Goal: Task Accomplishment & Management: Manage account settings

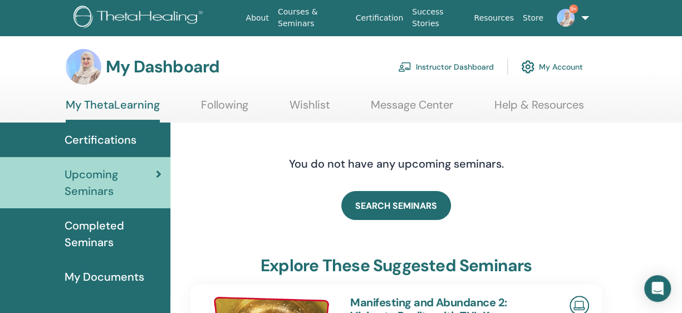
click at [459, 65] on link "Instructor Dashboard" at bounding box center [446, 67] width 96 height 24
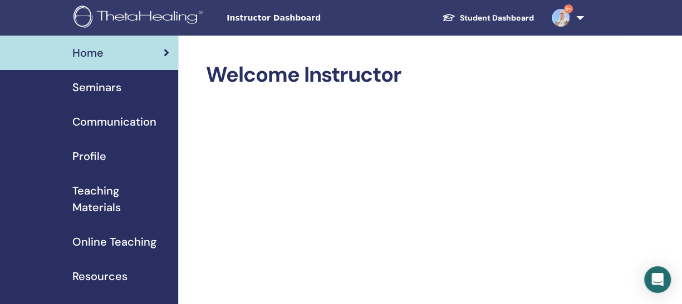
click at [109, 87] on span "Seminars" at bounding box center [96, 87] width 49 height 17
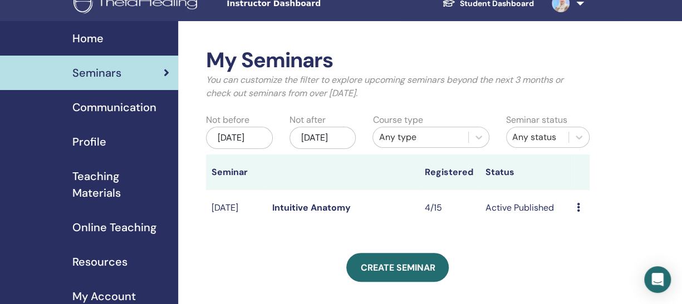
scroll to position [56, 0]
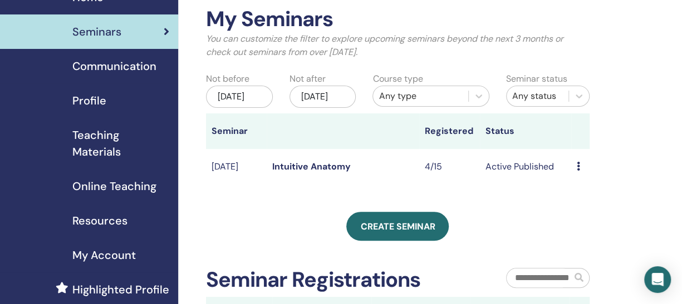
click at [308, 173] on link "Intuitive Anatomy" at bounding box center [311, 167] width 78 height 12
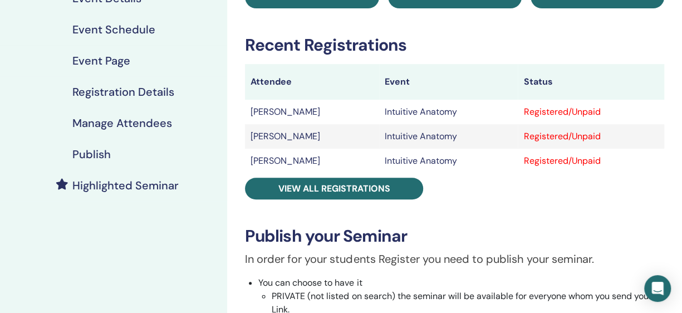
scroll to position [167, 0]
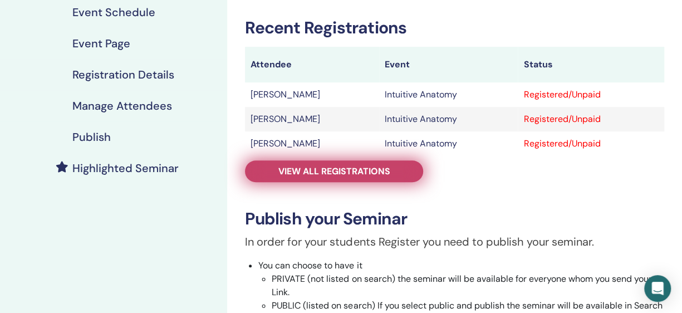
click at [316, 169] on span "View all registrations" at bounding box center [334, 171] width 112 height 12
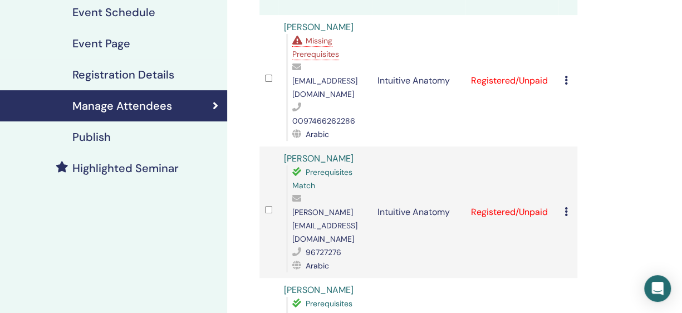
click at [564, 76] on icon at bounding box center [565, 80] width 3 height 9
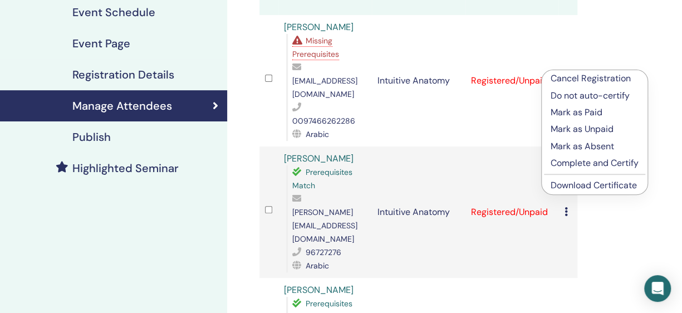
click at [597, 160] on p "Complete and Certify" at bounding box center [594, 162] width 88 height 13
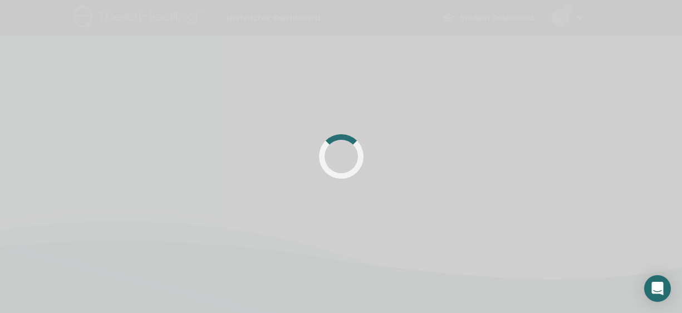
scroll to position [167, 0]
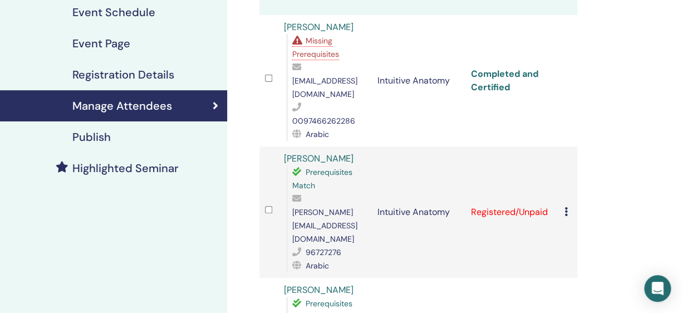
click at [486, 70] on link "Completed and Certified" at bounding box center [504, 80] width 67 height 25
click at [564, 207] on icon at bounding box center [565, 211] width 3 height 9
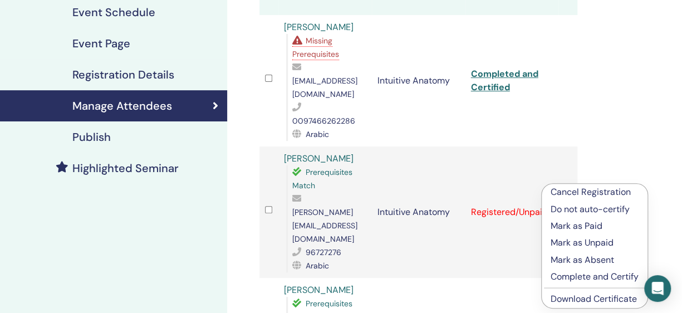
click at [568, 275] on p "Complete and Certify" at bounding box center [594, 276] width 88 height 13
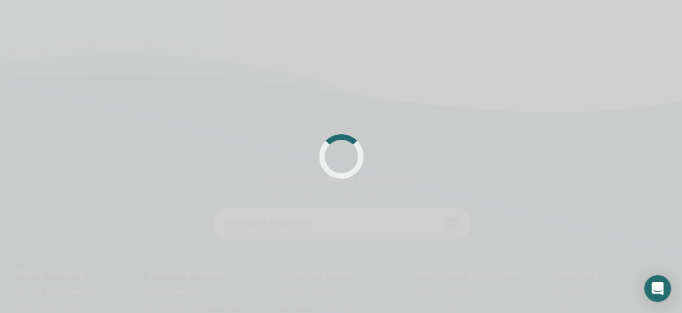
scroll to position [167, 0]
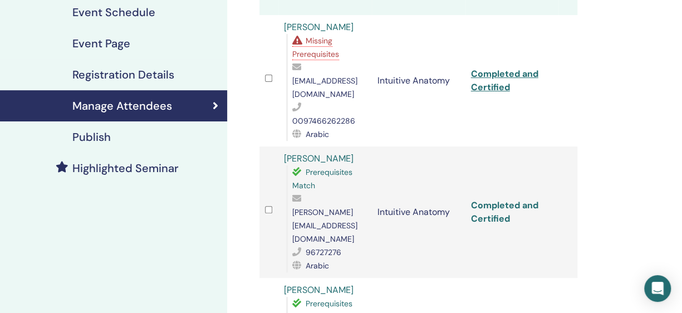
click at [505, 199] on link "Completed and Certified" at bounding box center [504, 211] width 67 height 25
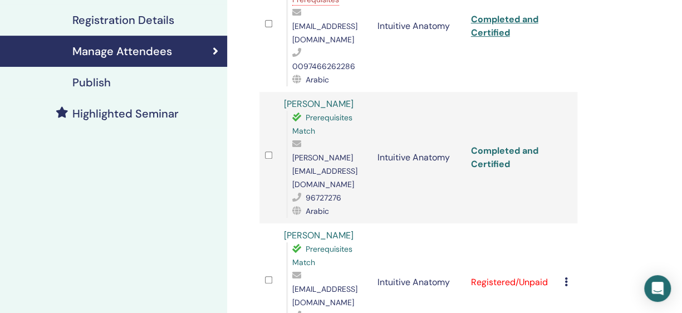
scroll to position [278, 0]
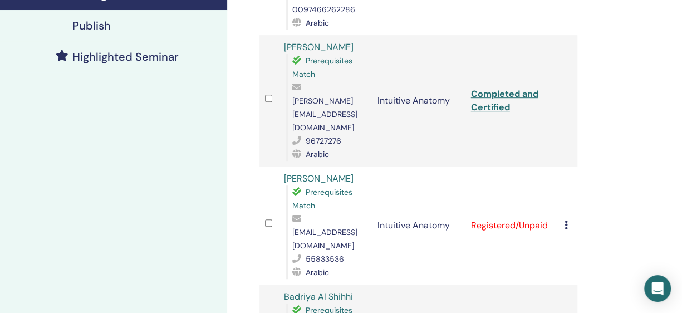
click at [564, 220] on icon at bounding box center [565, 224] width 3 height 9
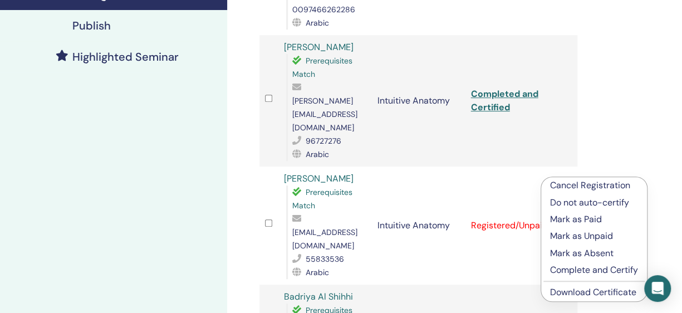
click at [560, 270] on p "Complete and Certify" at bounding box center [594, 269] width 88 height 13
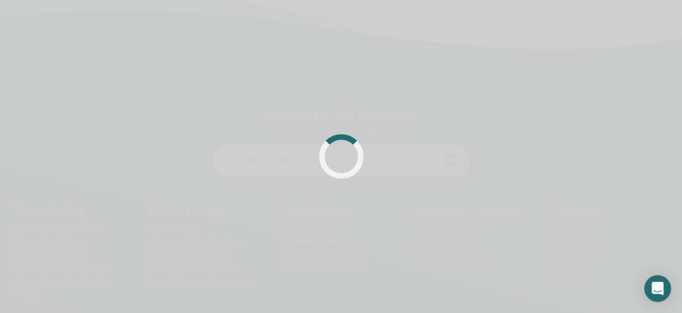
scroll to position [265, 0]
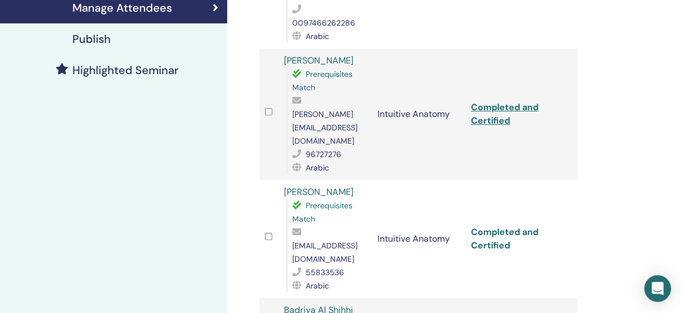
click at [490, 226] on link "Completed and Certified" at bounding box center [504, 238] width 67 height 25
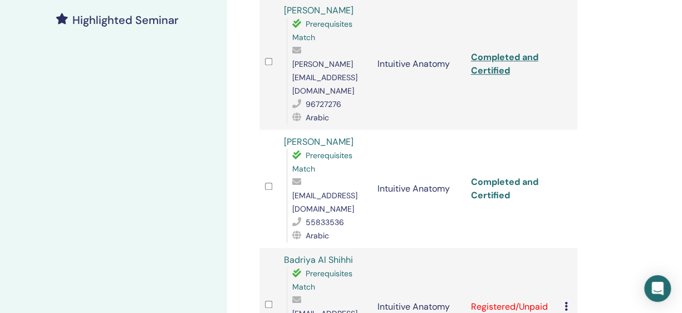
scroll to position [376, 0]
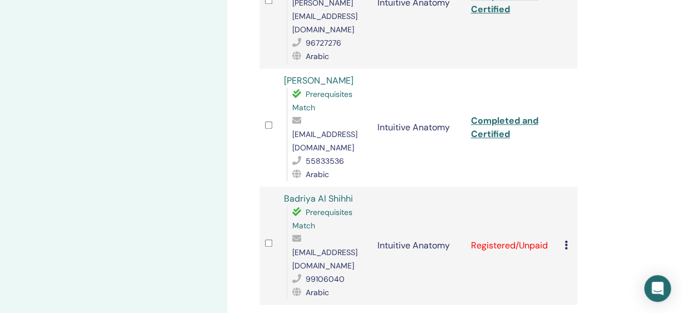
click at [565, 240] on icon at bounding box center [565, 244] width 3 height 9
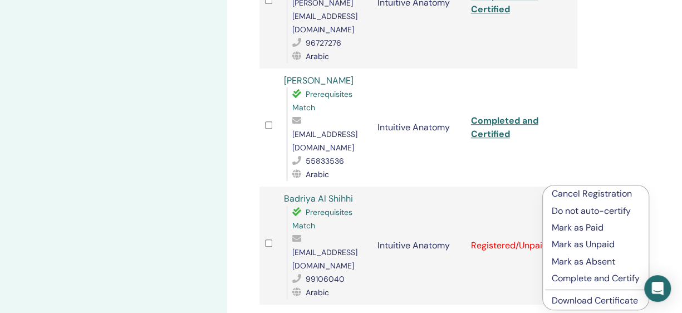
click at [562, 277] on p "Complete and Certify" at bounding box center [596, 278] width 88 height 13
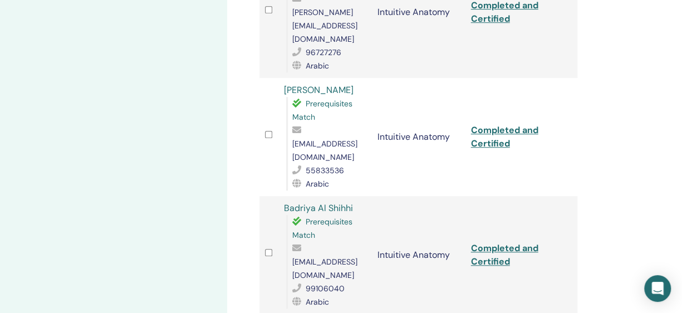
scroll to position [543, 0]
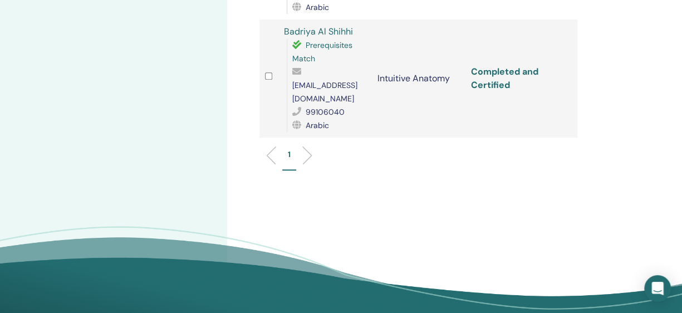
click at [499, 66] on link "Completed and Certified" at bounding box center [504, 78] width 67 height 25
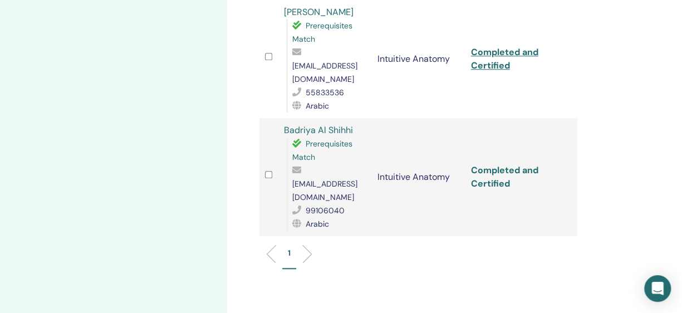
scroll to position [445, 0]
